Goal: Find specific page/section: Find specific page/section

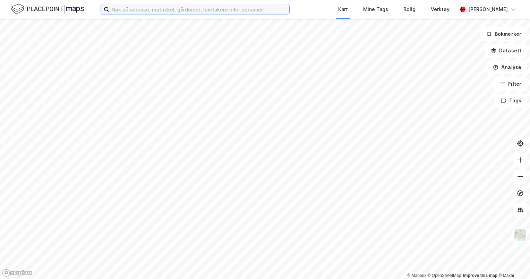
click at [143, 12] on input at bounding box center [199, 9] width 180 height 10
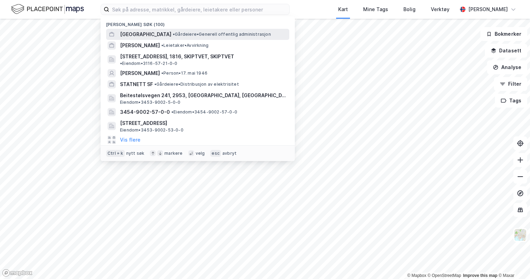
click at [150, 33] on span "[GEOGRAPHIC_DATA]" at bounding box center [145, 34] width 51 height 8
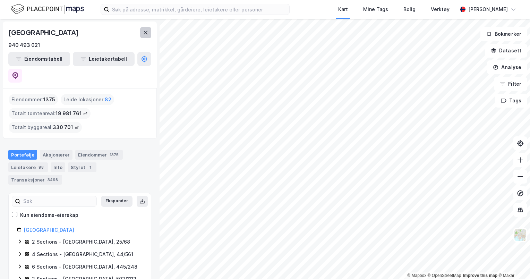
click at [144, 35] on icon at bounding box center [146, 33] width 6 height 6
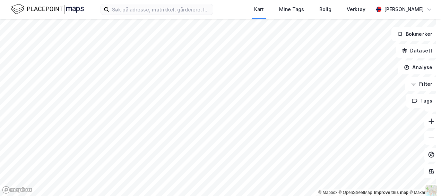
click at [254, 0] on html "Kart Mine Tags Bolig Verktøy [PERSON_NAME] © Mapbox © OpenStreetMap Improve thi…" at bounding box center [220, 98] width 441 height 196
